Goal: Find specific page/section: Find specific page/section

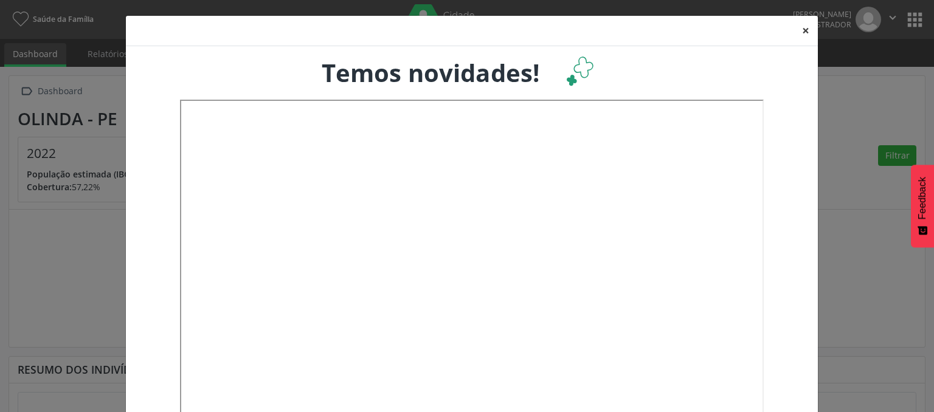
click at [805, 29] on button "×" at bounding box center [805, 31] width 24 height 30
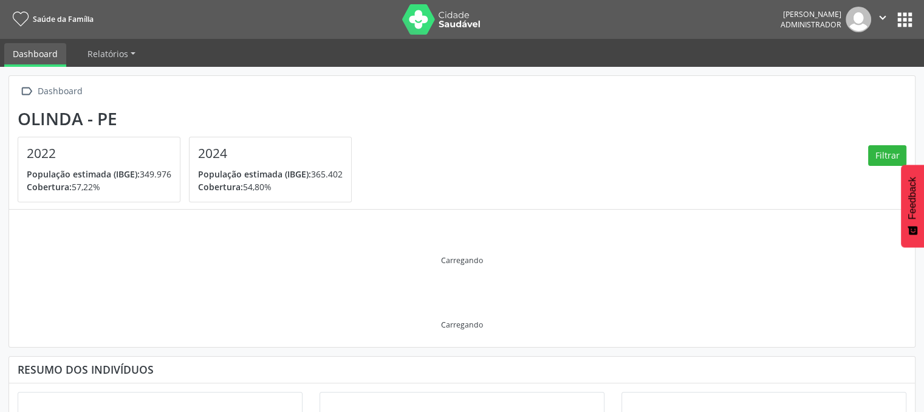
click at [895, 15] on button "apps" at bounding box center [905, 19] width 21 height 21
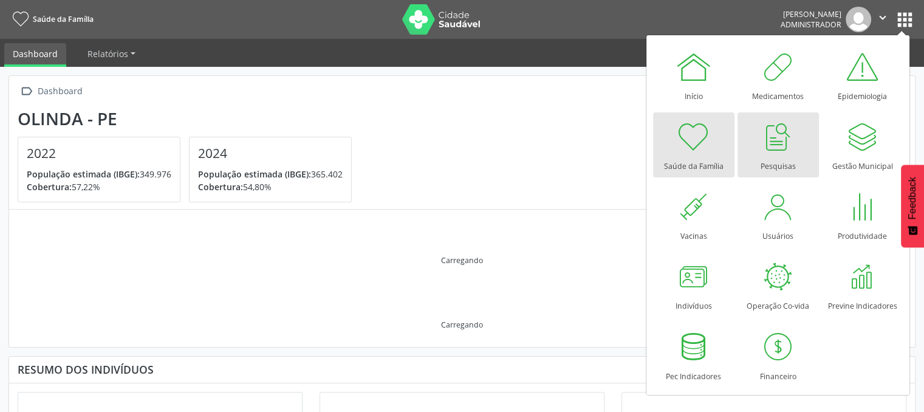
click at [800, 146] on link "Pesquisas" at bounding box center [778, 144] width 81 height 65
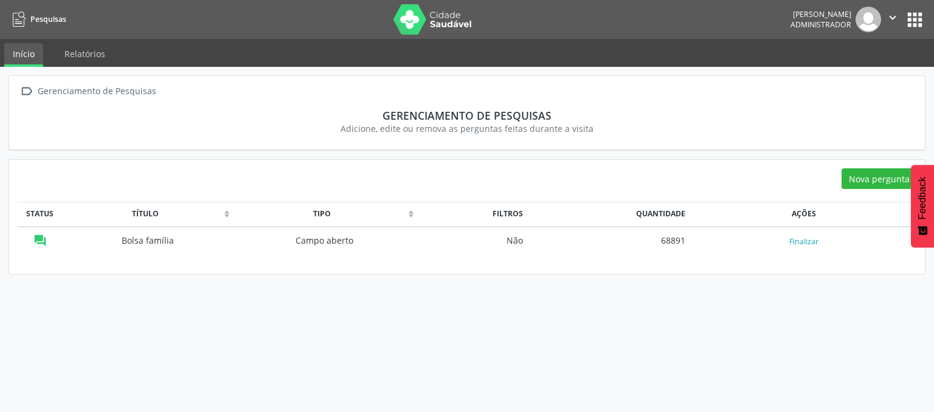
click at [915, 19] on button "apps" at bounding box center [914, 19] width 21 height 21
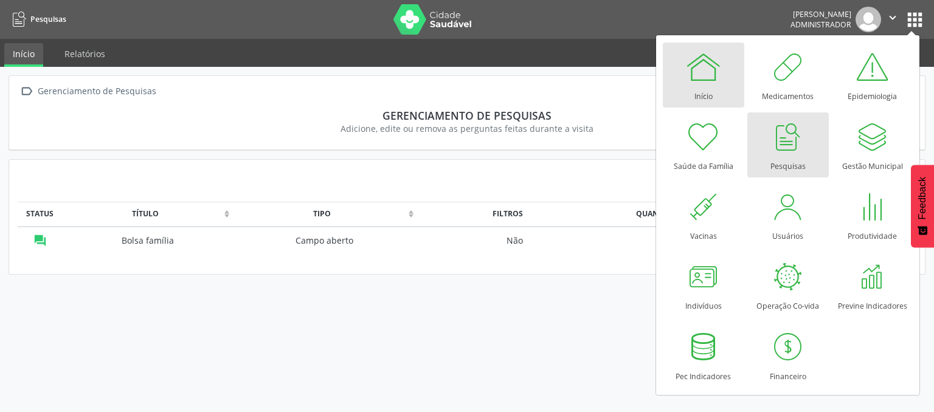
click at [686, 44] on link "Início" at bounding box center [703, 75] width 81 height 65
